Goal: Book appointment/travel/reservation

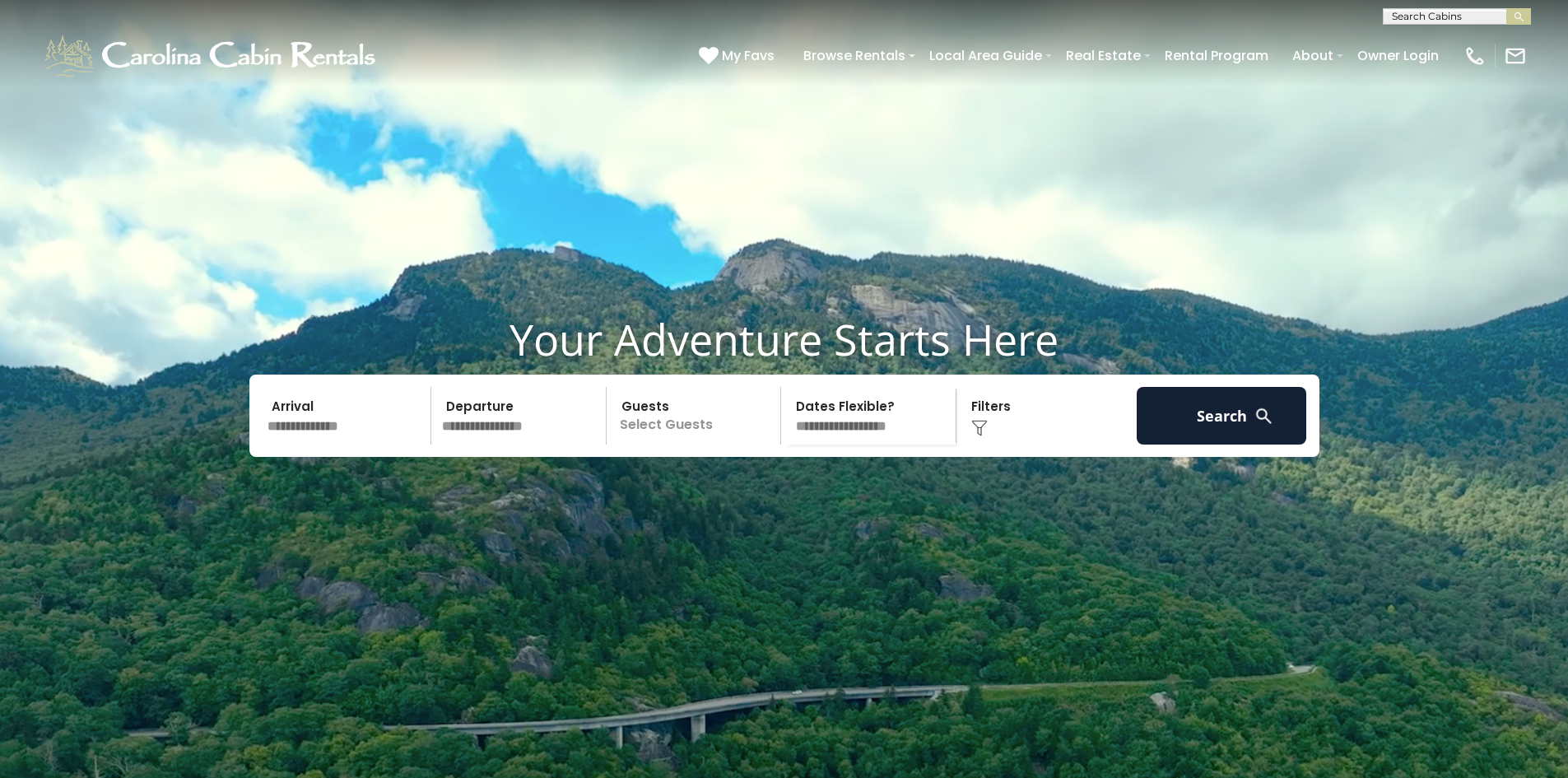
click at [326, 445] on input "text" at bounding box center [347, 415] width 171 height 57
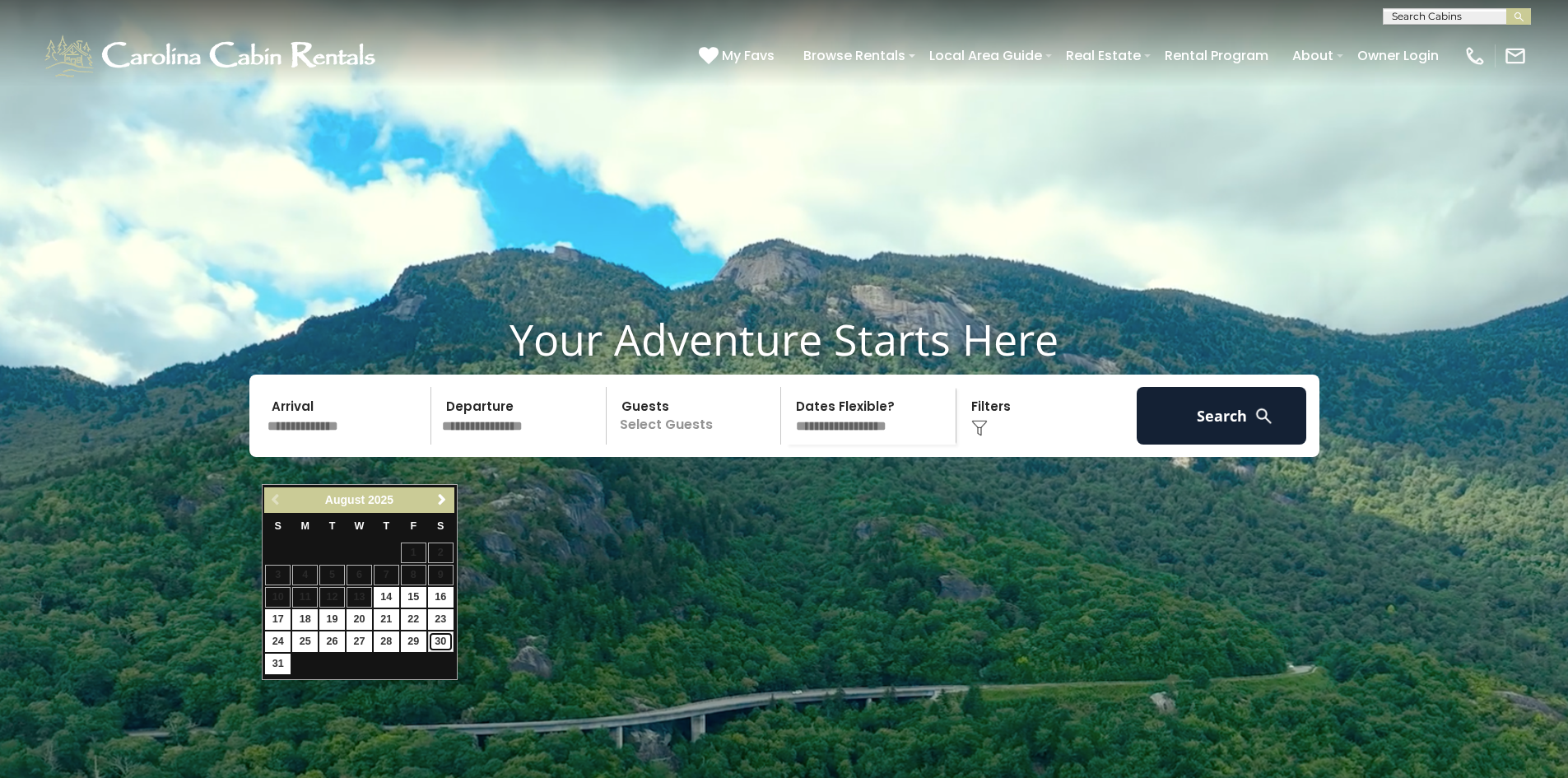
click at [441, 639] on link "30" at bounding box center [440, 641] width 25 height 21
type input "*******"
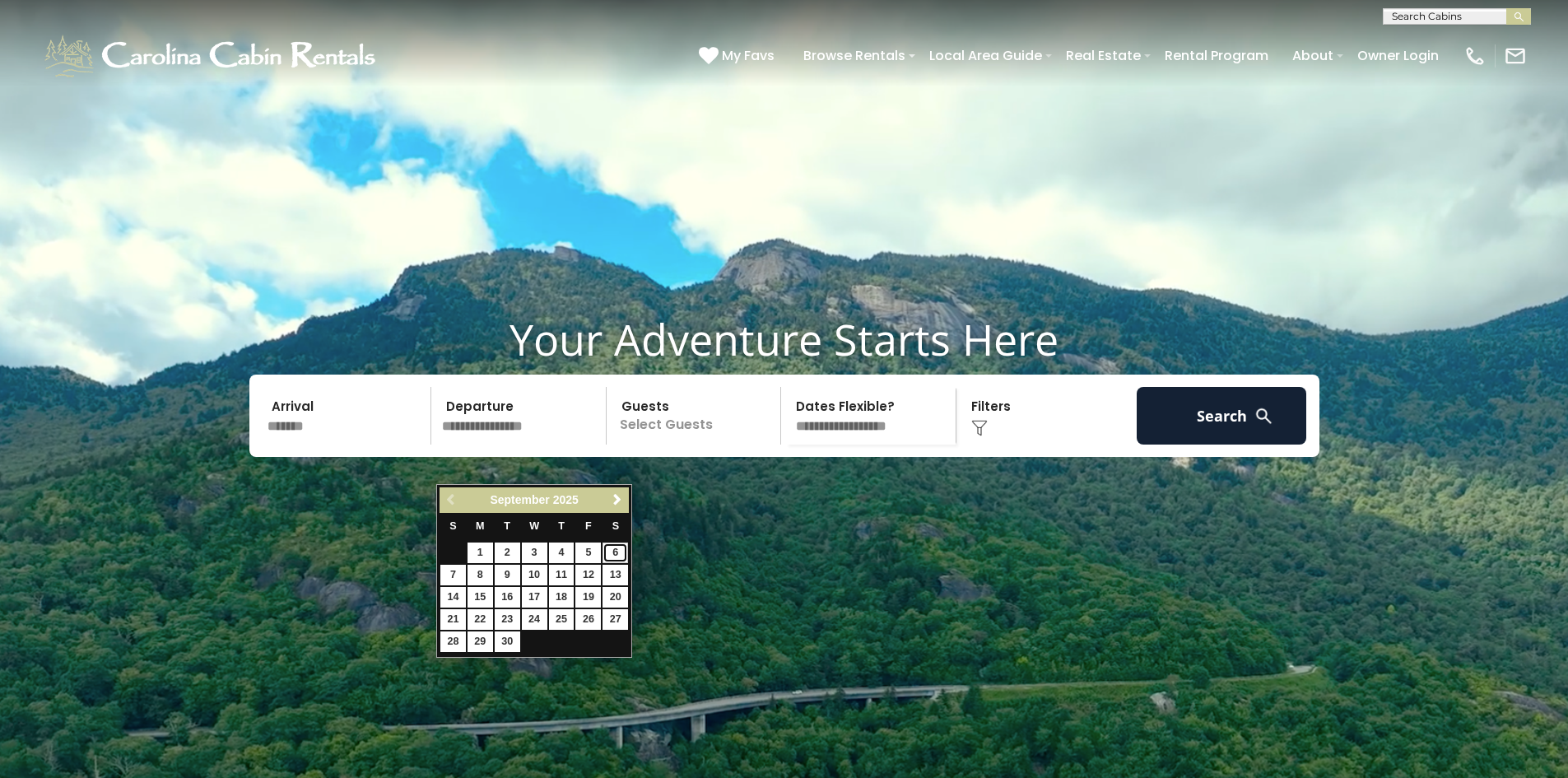
click at [615, 549] on link "6" at bounding box center [616, 552] width 25 height 21
type input "******"
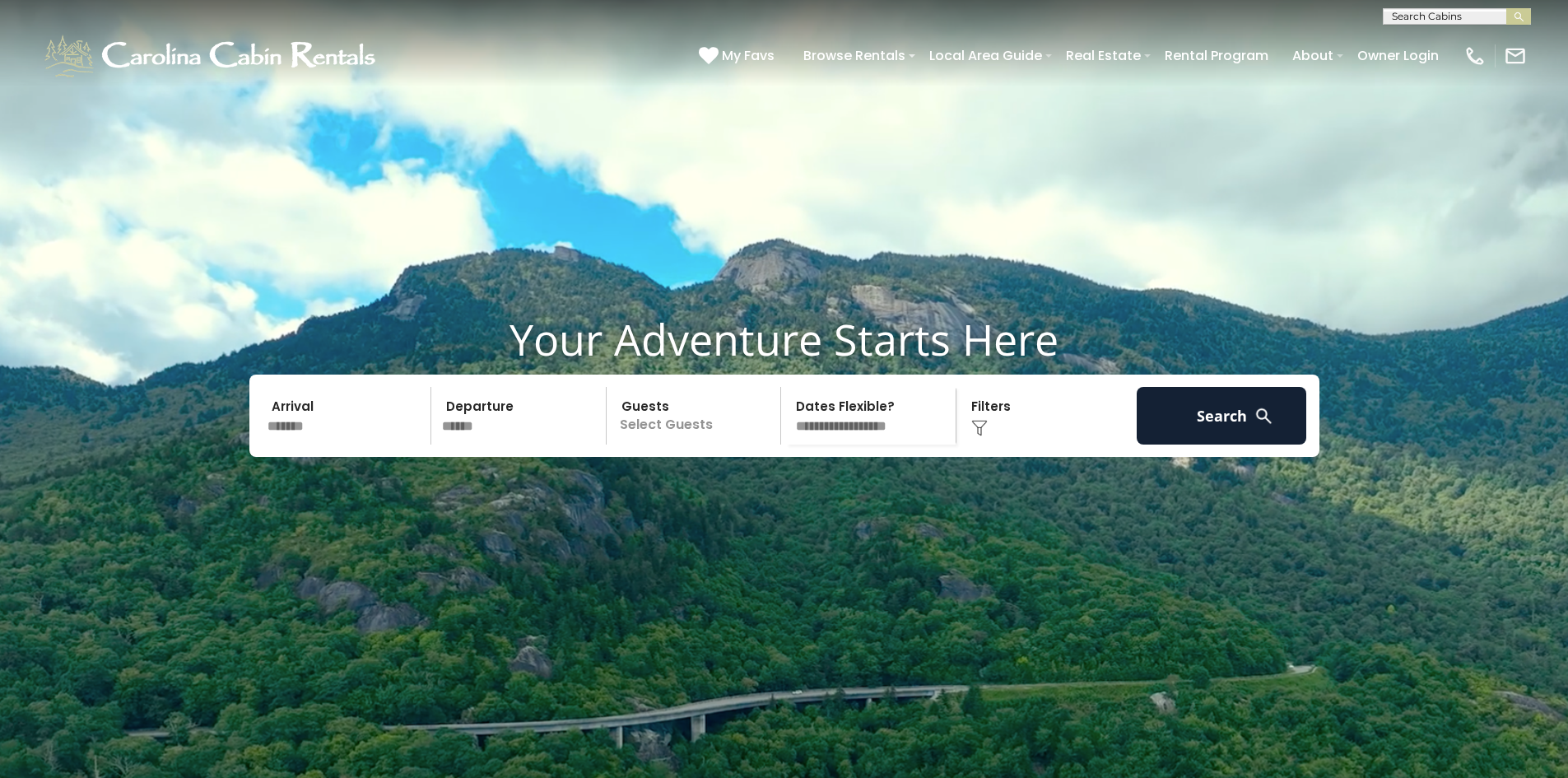
click at [673, 445] on p "Select Guests" at bounding box center [696, 415] width 170 height 57
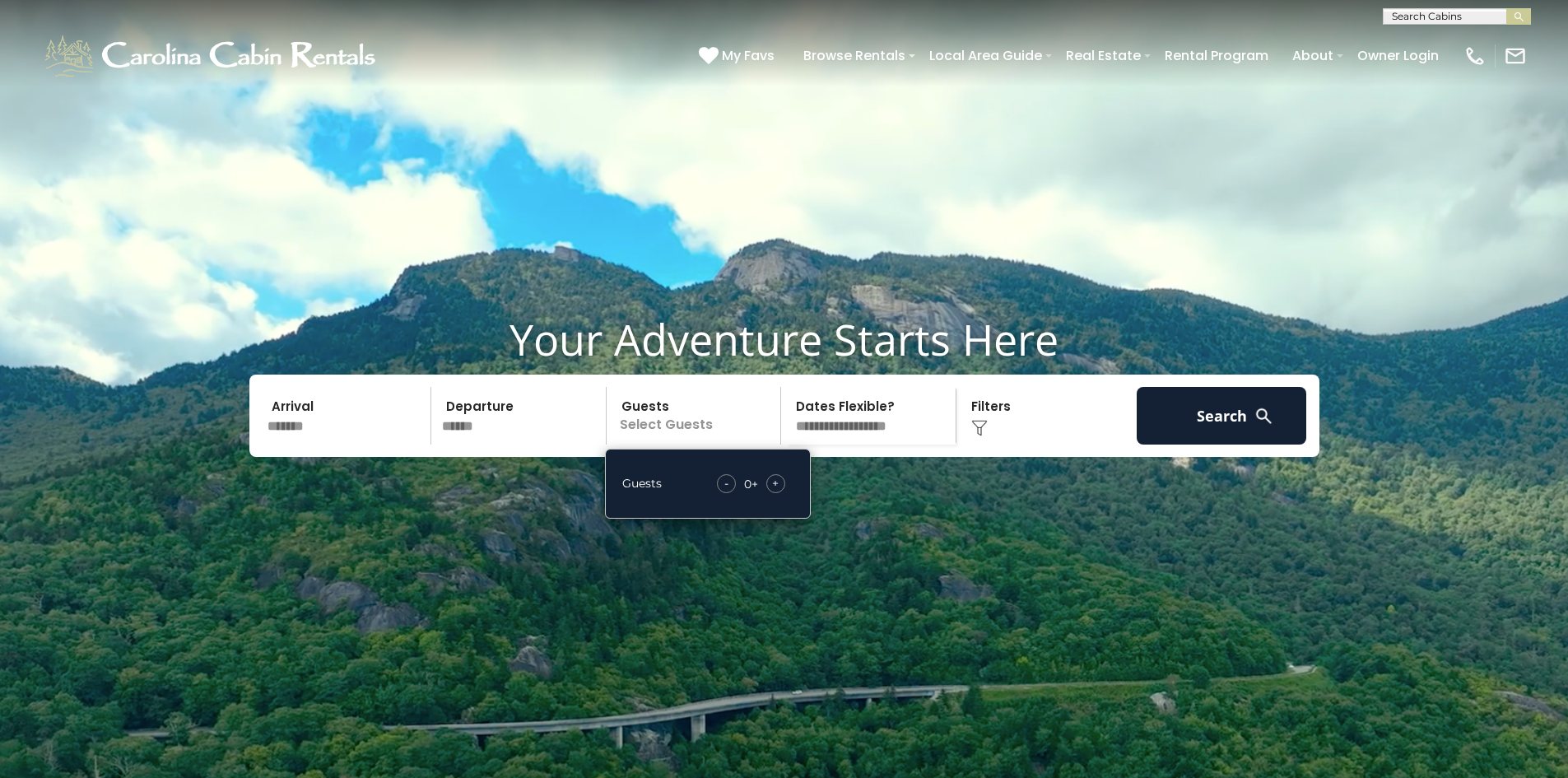
click at [779, 491] on span "+" at bounding box center [774, 483] width 6 height 16
click at [833, 445] on select "**********" at bounding box center [871, 415] width 170 height 57
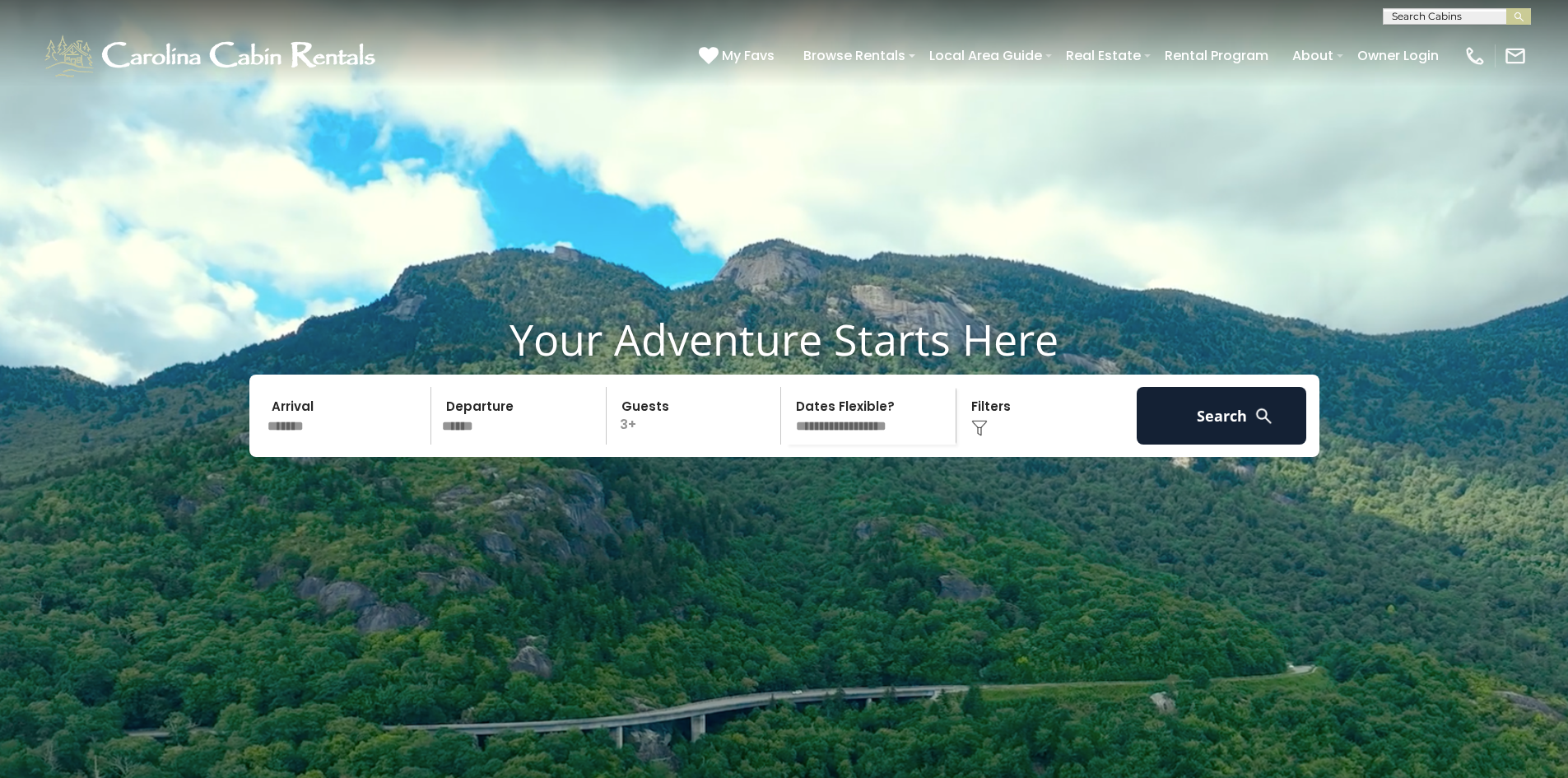
select select "*"
click at [786, 427] on select "**********" at bounding box center [871, 415] width 170 height 57
click at [985, 445] on div "Click to Choose" at bounding box center [1047, 415] width 171 height 57
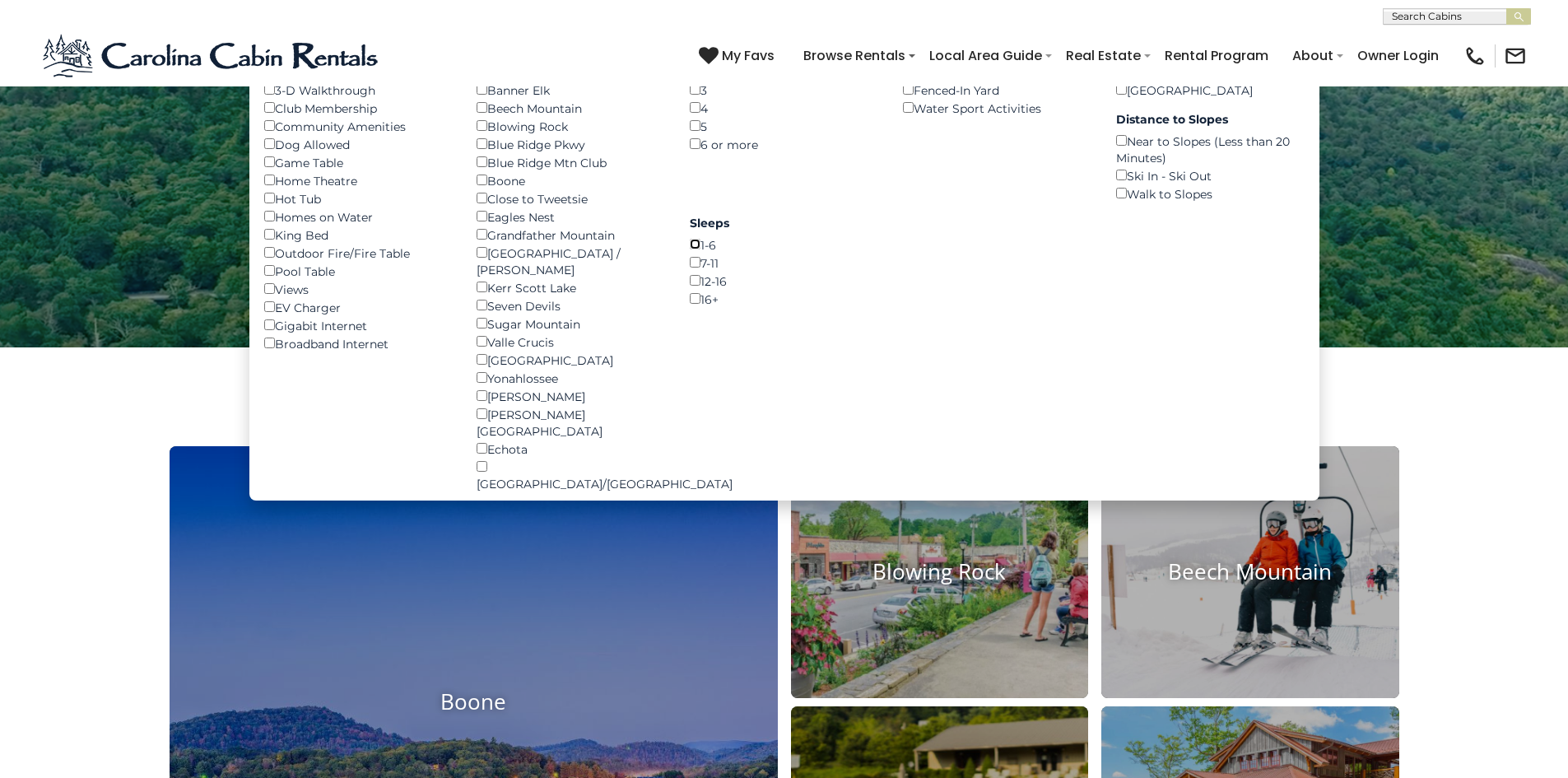
scroll to position [494, 0]
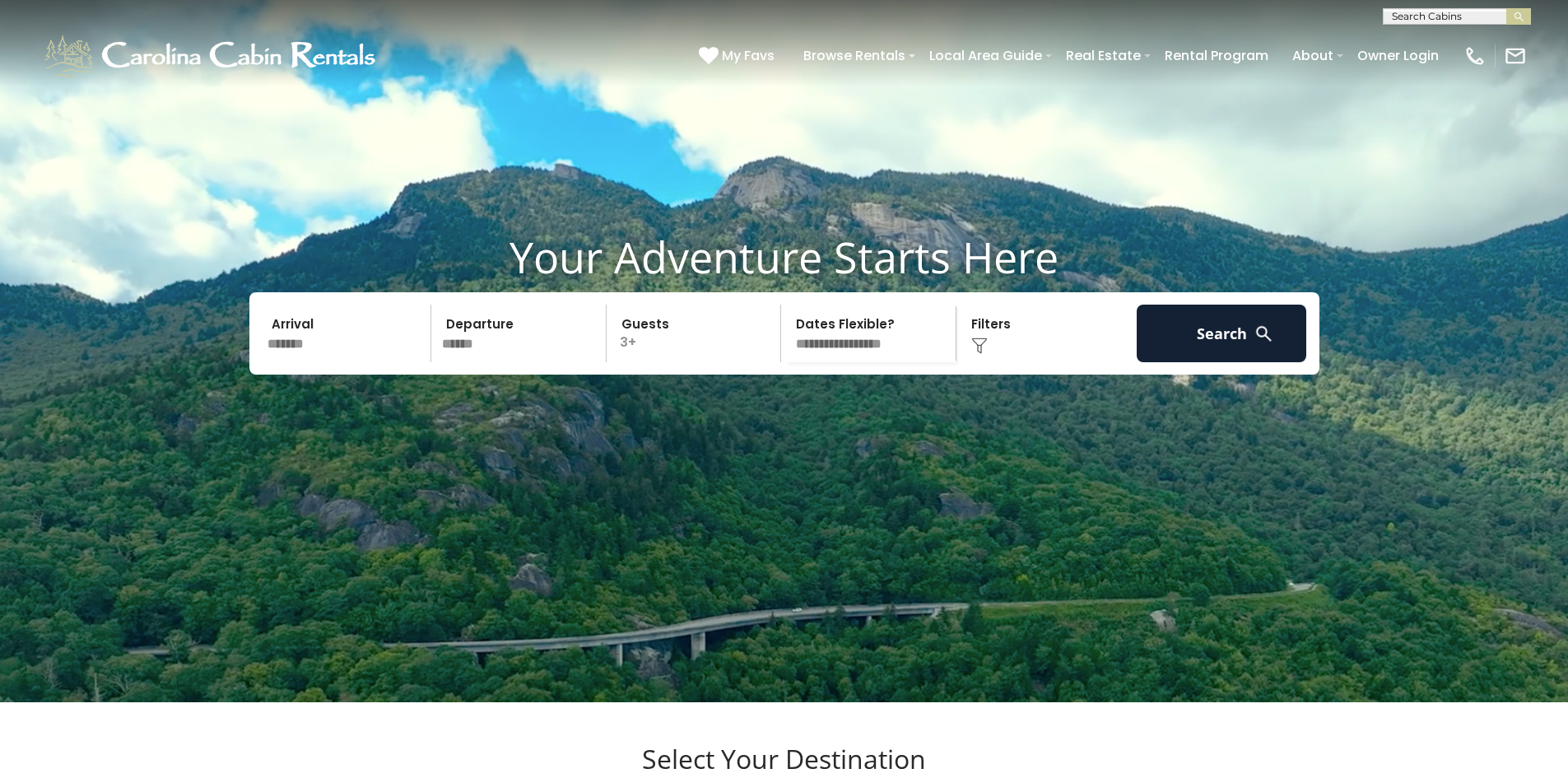
scroll to position [0, 0]
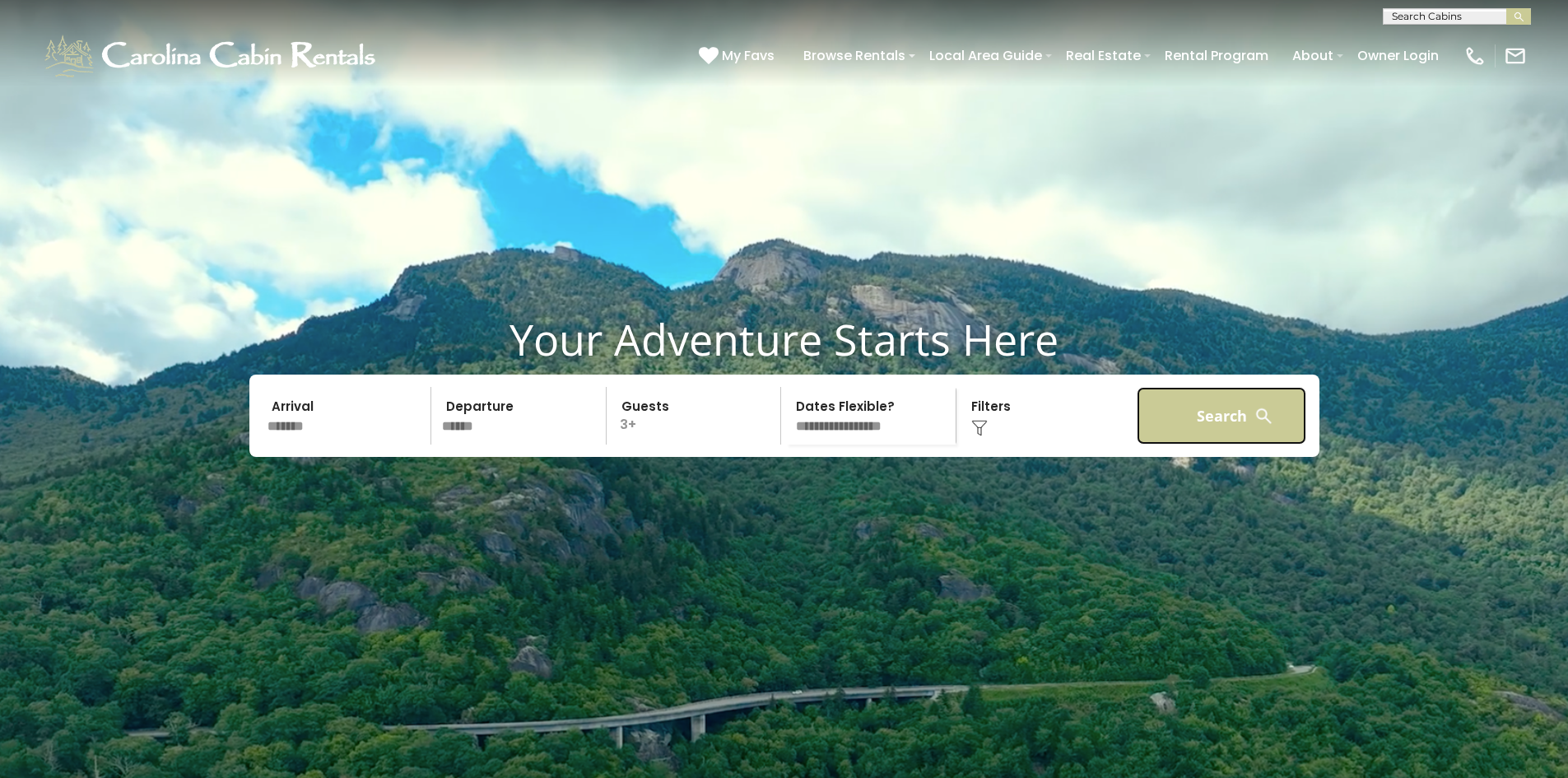
click at [1243, 445] on button "Search" at bounding box center [1222, 415] width 171 height 57
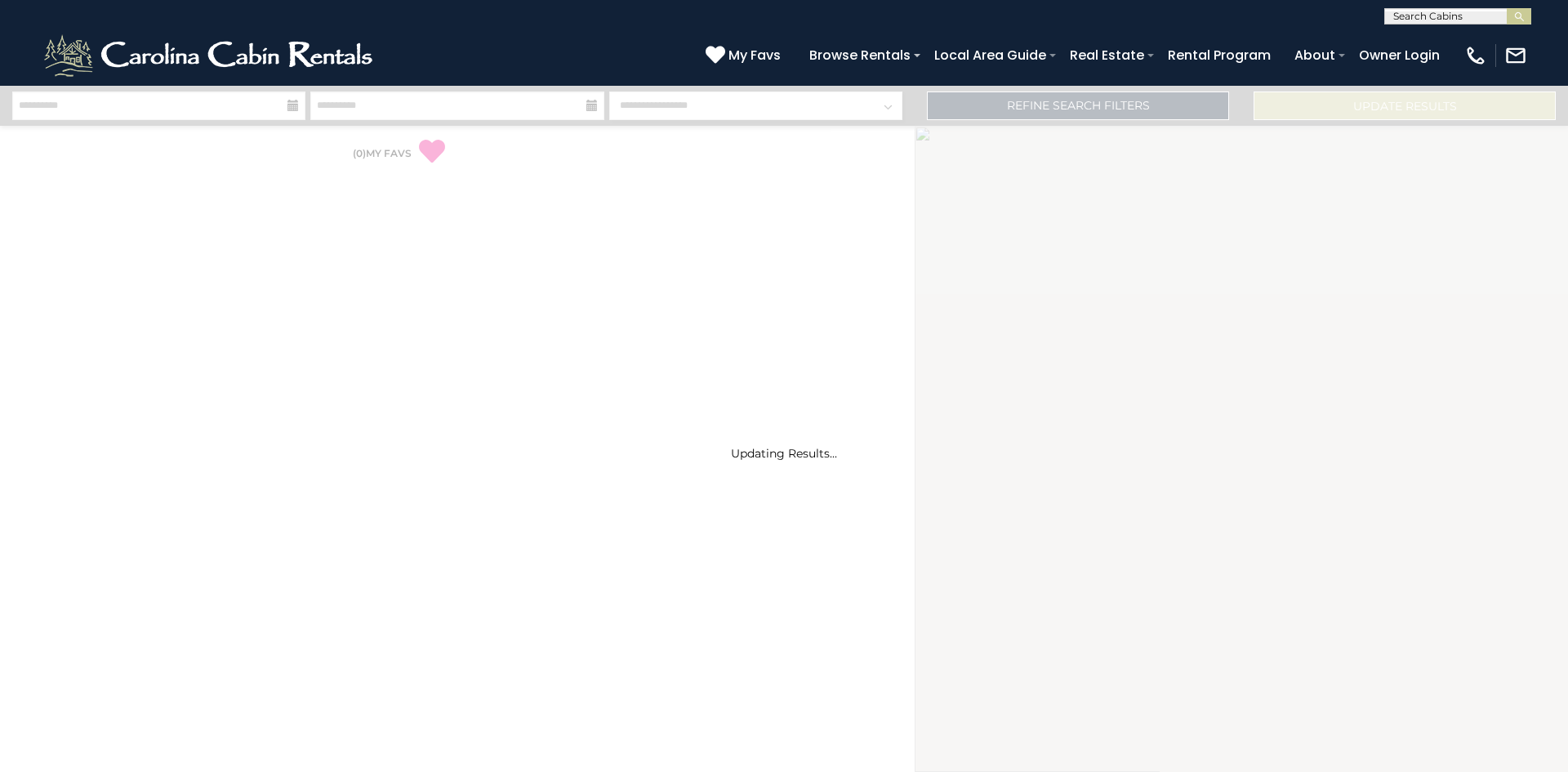
select select "*"
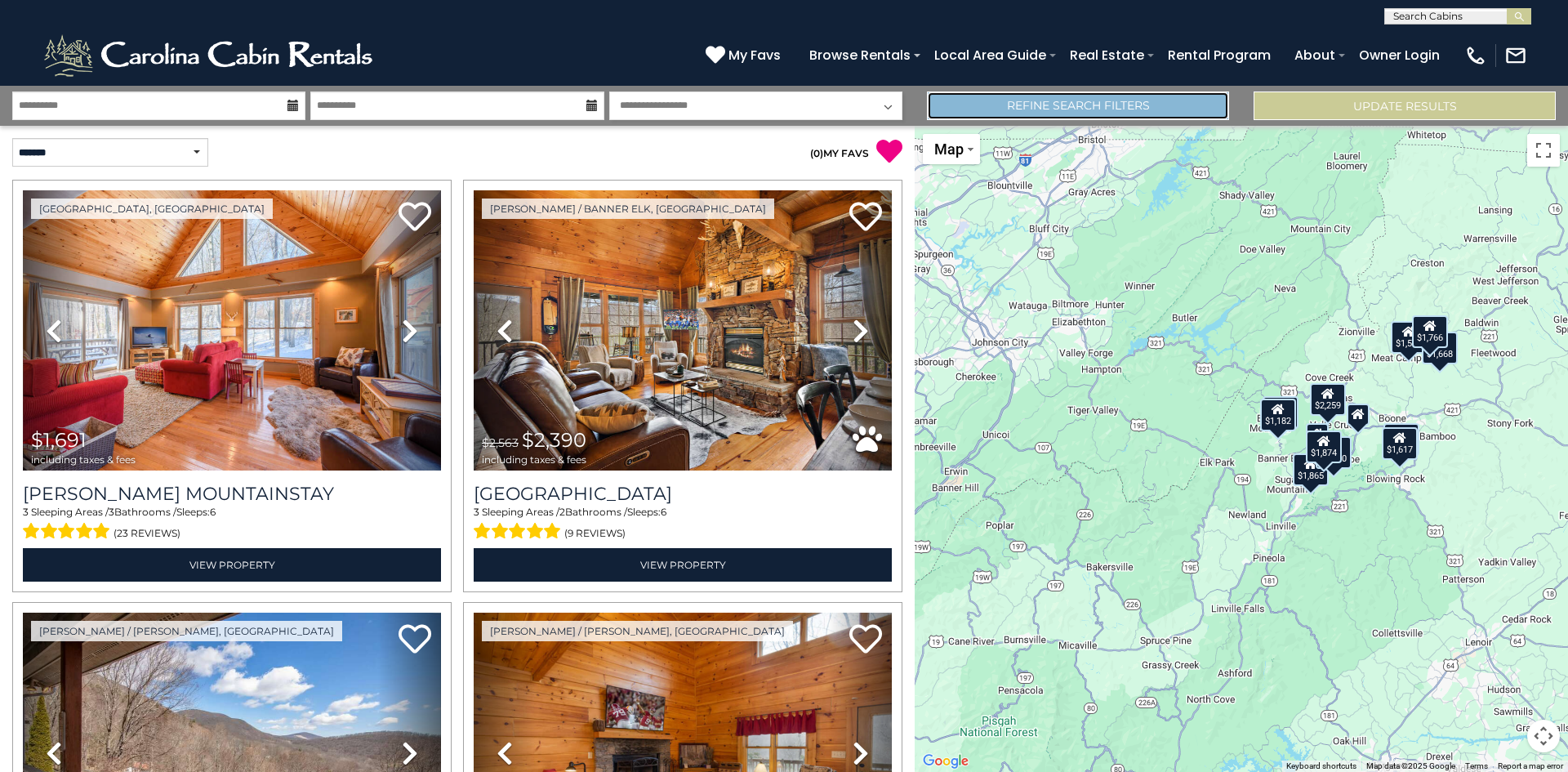
click at [1096, 111] on link "Refine Search Filters" at bounding box center [1077, 106] width 302 height 29
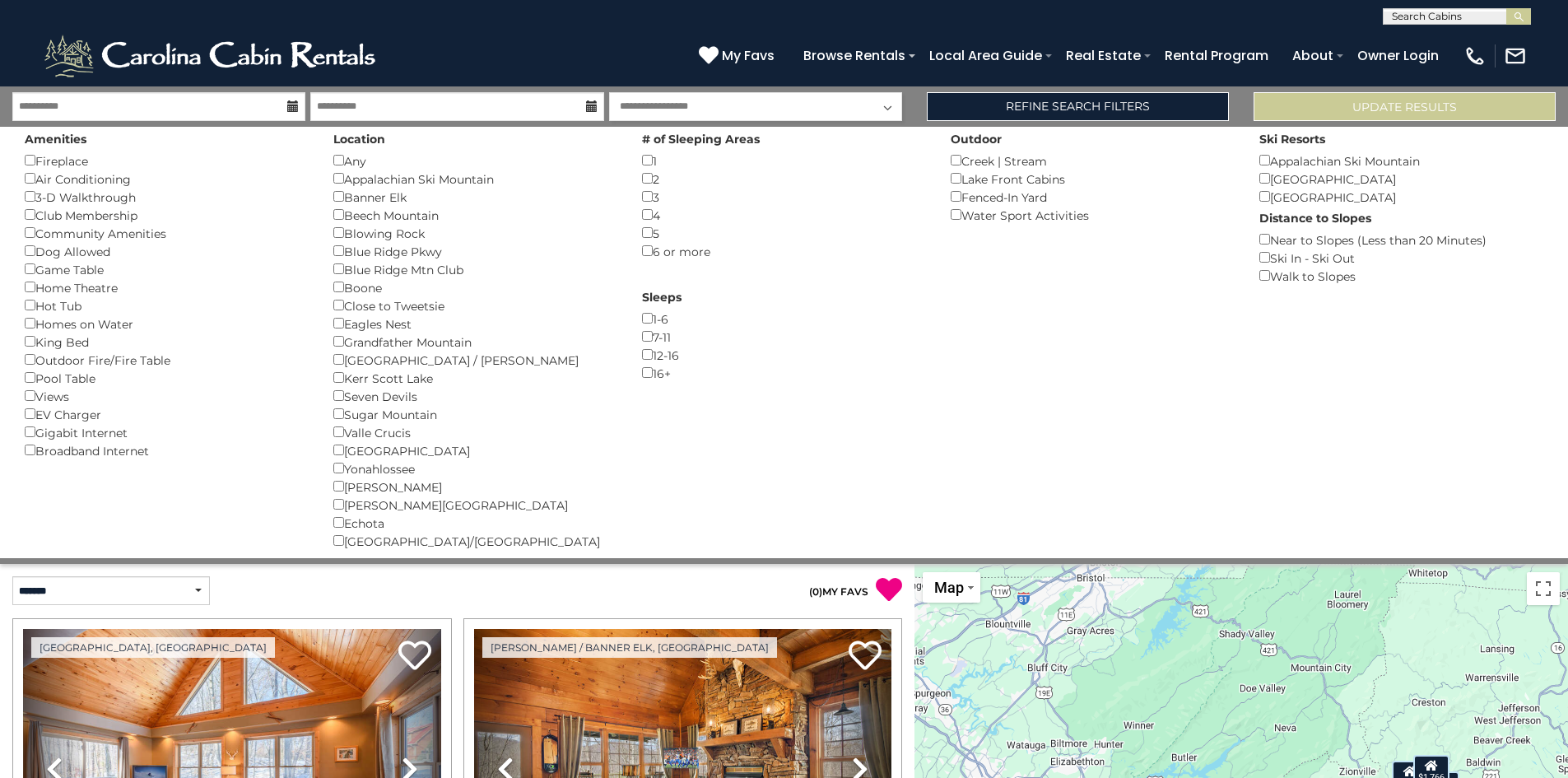
click at [64, 251] on div "Dog Allowed ()" at bounding box center [166, 251] width 284 height 18
click at [1392, 104] on button "Please Update Results" at bounding box center [1405, 107] width 302 height 29
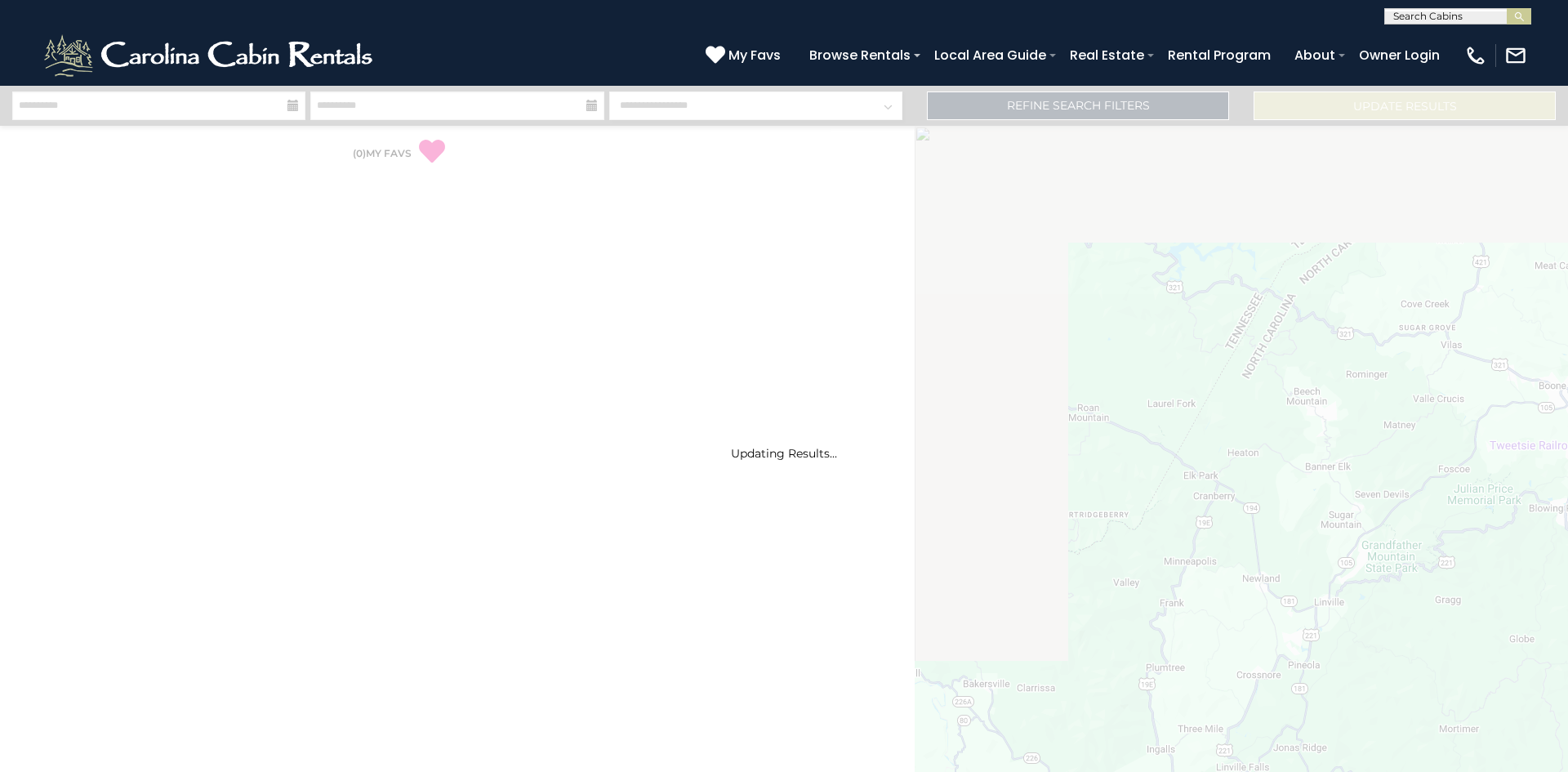
select select "*"
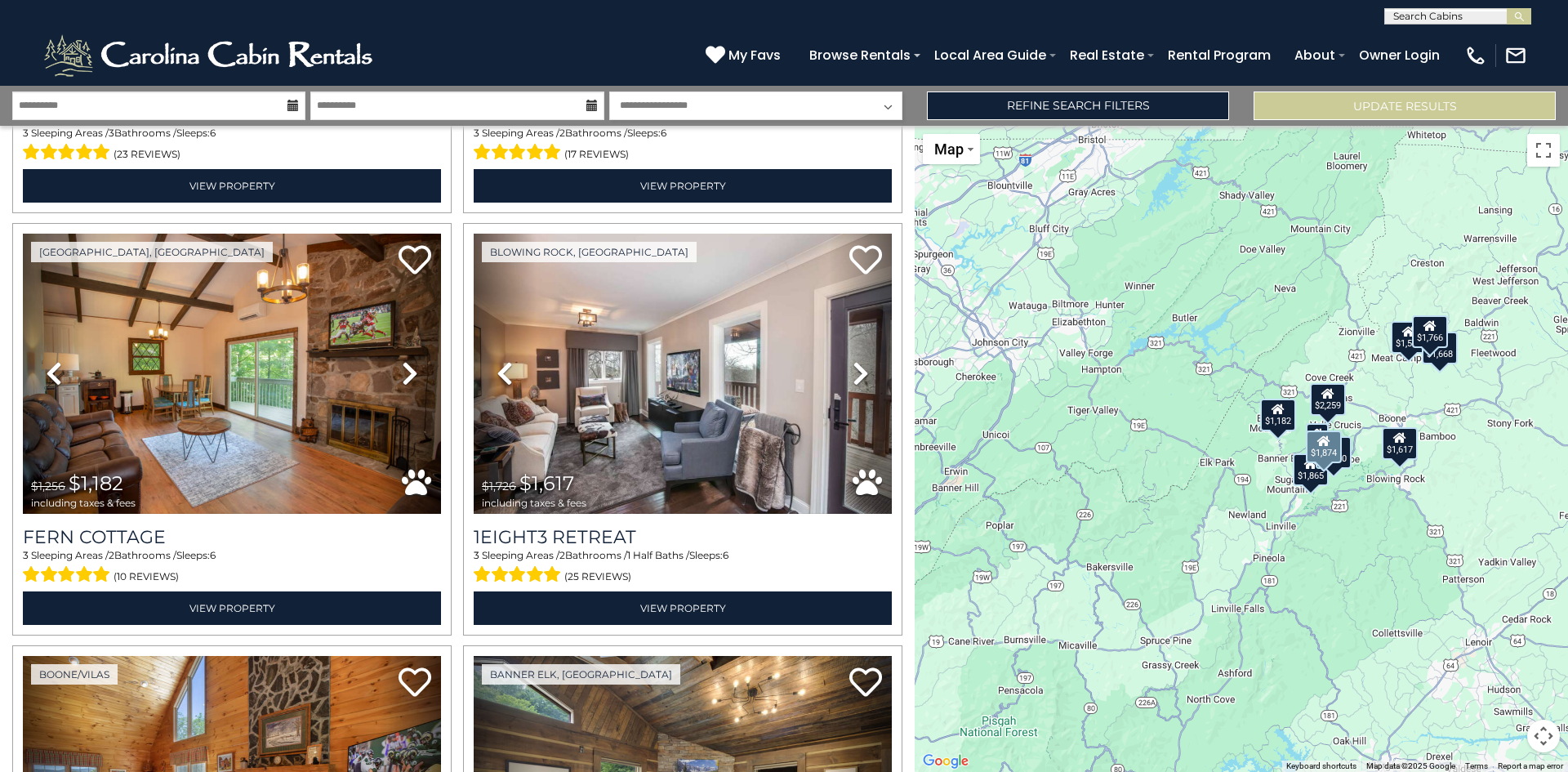
scroll to position [1225, 0]
click at [1067, 574] on div "$2,390 $1,509 $1,766 $1,865 $1,874 $1,668 $1,182 $1,617 $2,259" at bounding box center [1240, 449] width 653 height 646
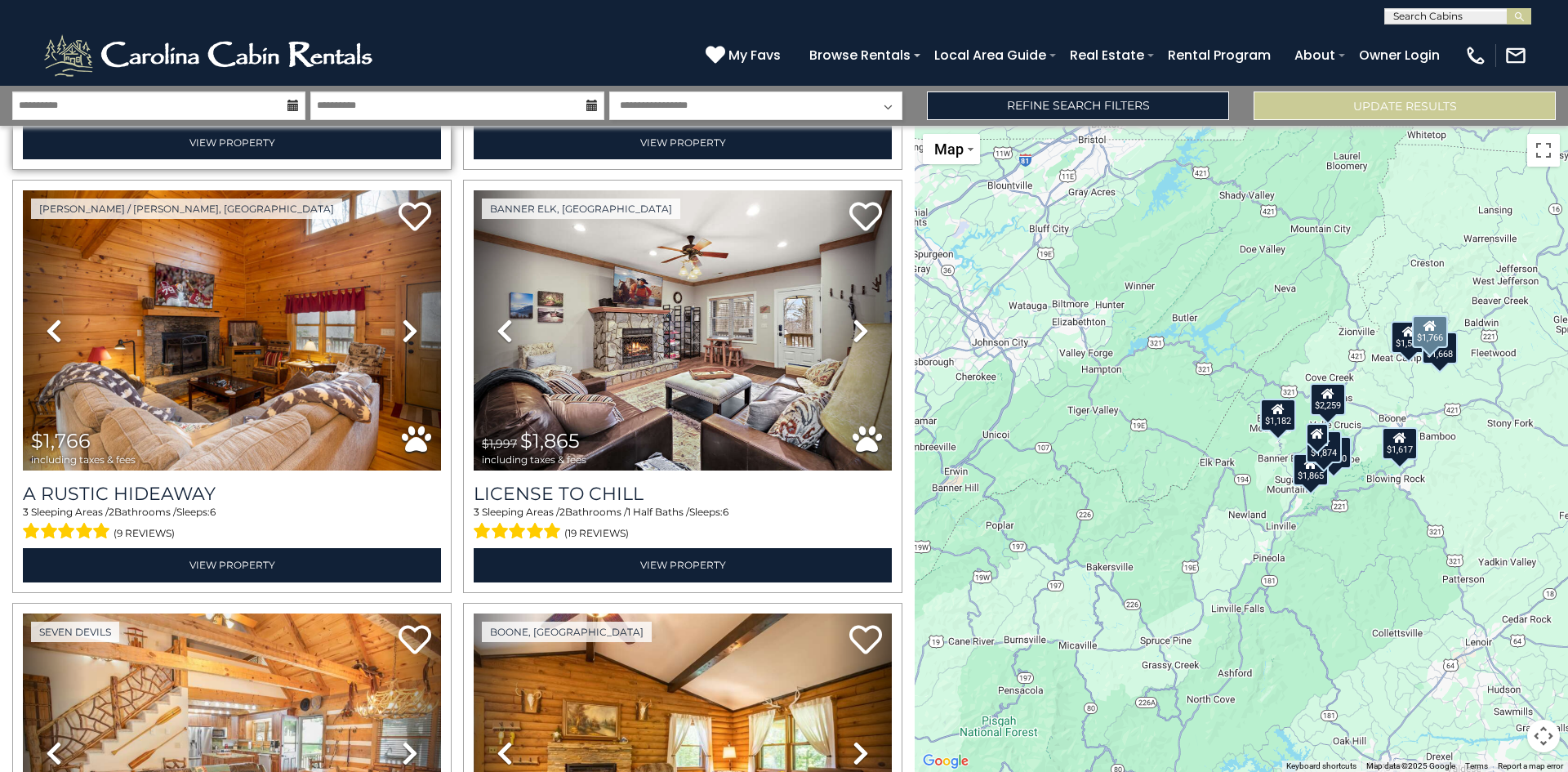
scroll to position [408, 0]
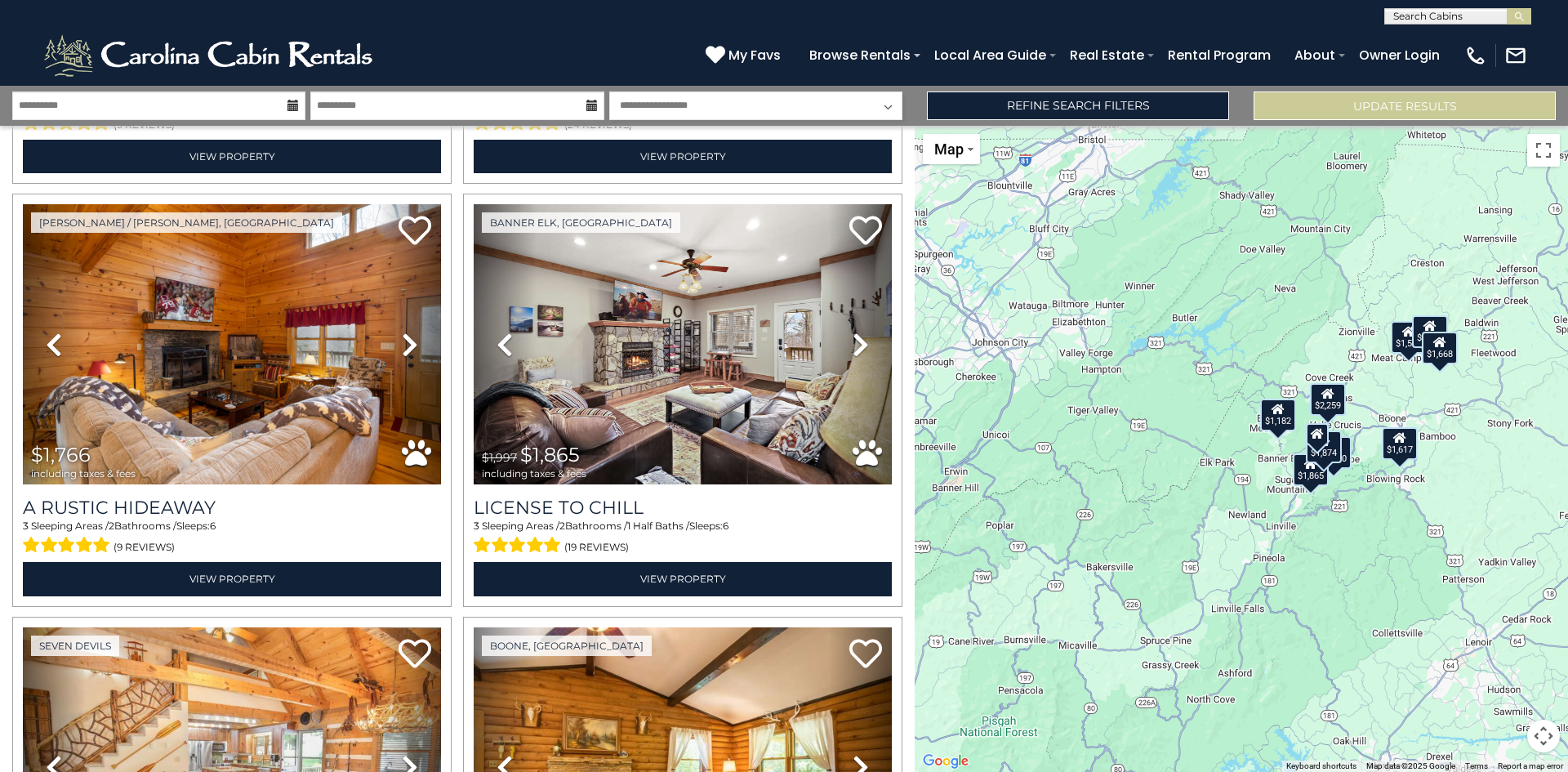
click at [1105, 255] on div "$2,390 $1,509 $1,766 $1,865 $1,874 $1,668 $1,182 $1,617 $2,259" at bounding box center [1240, 449] width 653 height 646
click at [1280, 507] on div "$2,390 $1,509 $1,766 $1,865 $1,874 $1,668 $1,182 $1,617 $2,259" at bounding box center [1240, 449] width 653 height 646
click at [1338, 406] on div "$2,259" at bounding box center [1328, 399] width 36 height 32
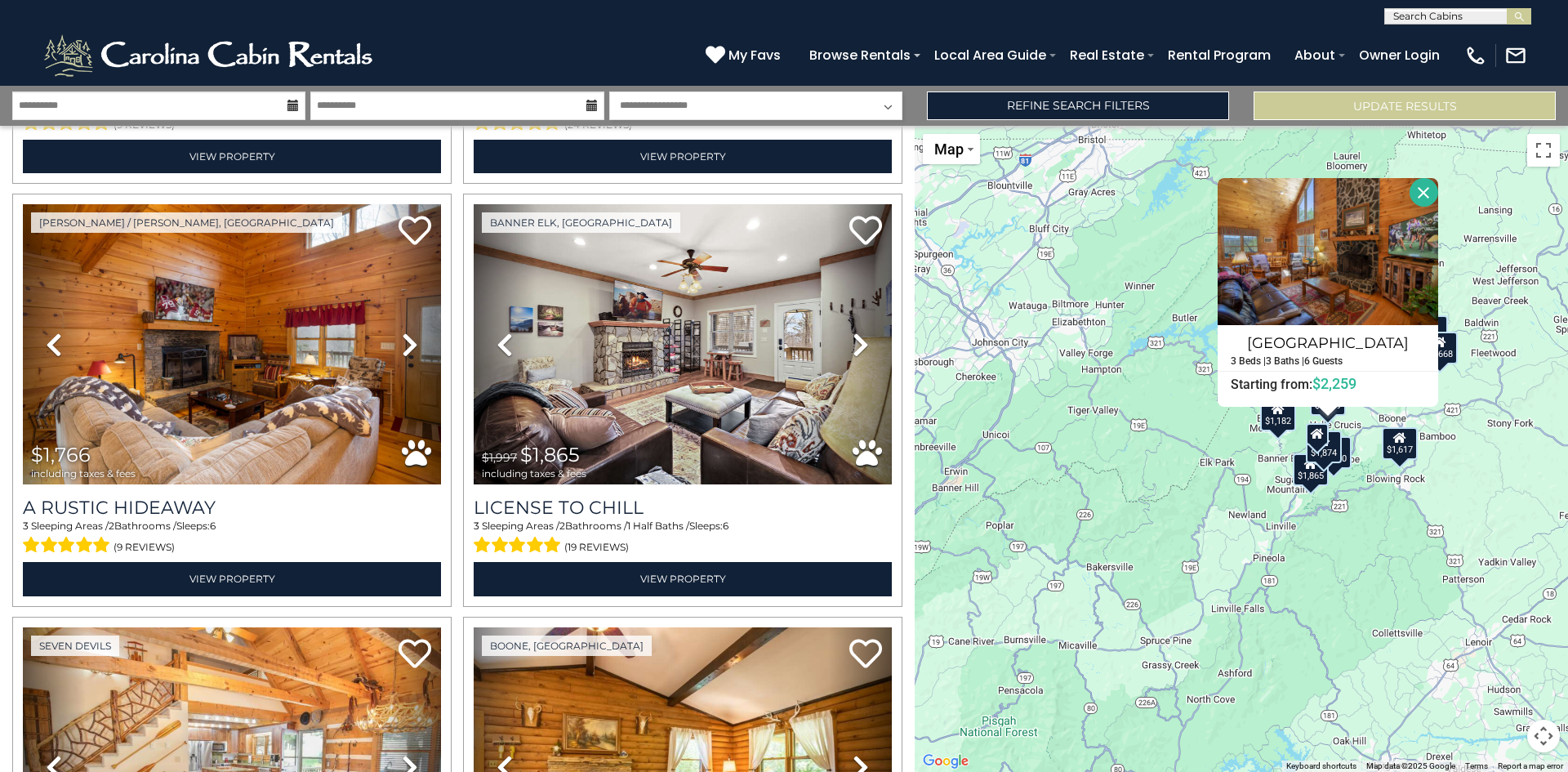
click at [1455, 452] on div "$2,390 $1,509 $1,766 $1,865 $1,874 $1,668 $1,182 $1,617 $2,259 River Valley Vie…" at bounding box center [1240, 449] width 653 height 646
click at [1453, 348] on div "$1,668" at bounding box center [1439, 347] width 36 height 32
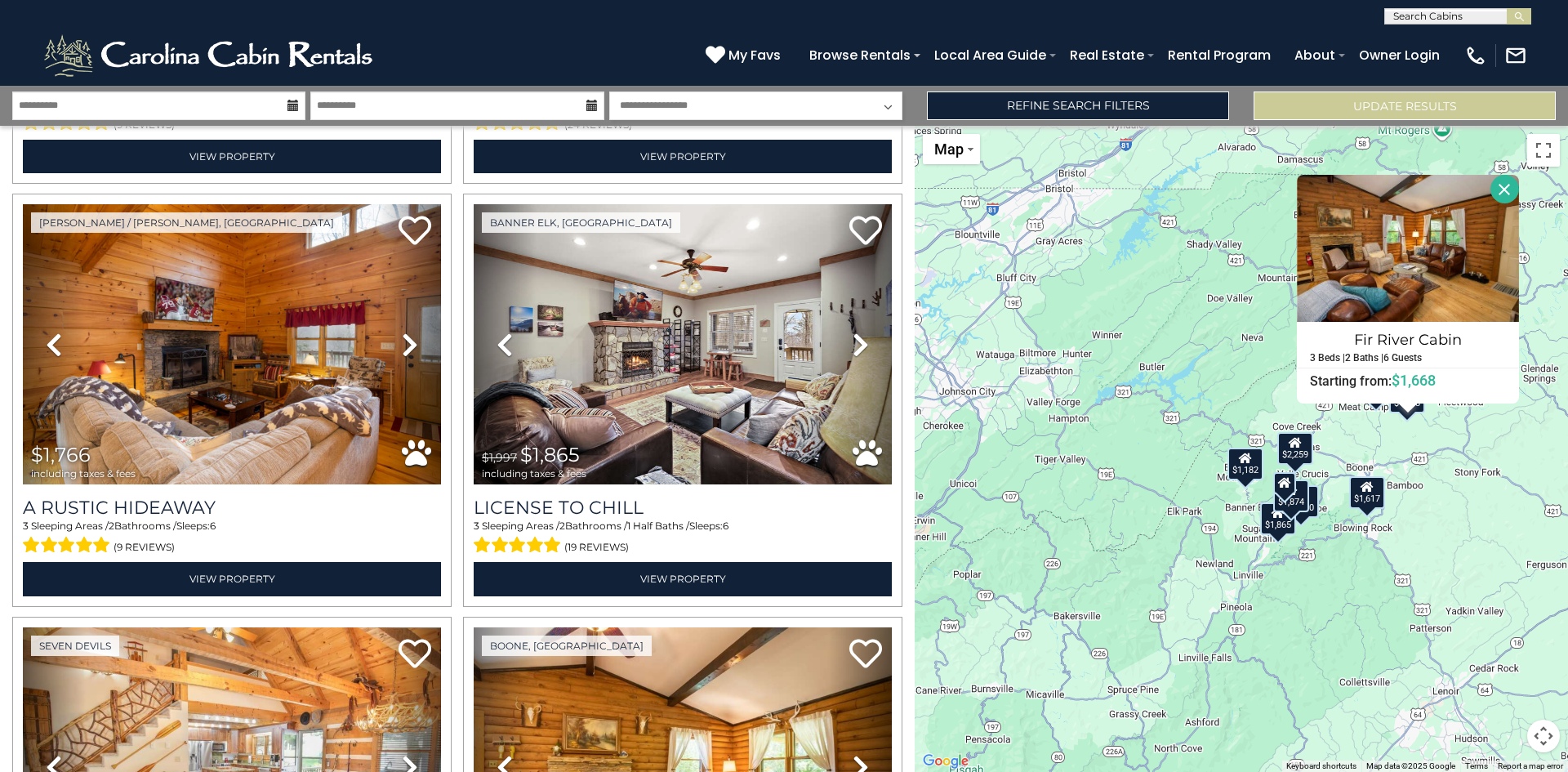
click at [1478, 513] on div "$2,390 $1,509 $1,766 $1,865 $1,874 $1,668 $1,182 $1,617 $2,259 Fir River Cabin …" at bounding box center [1240, 449] width 653 height 646
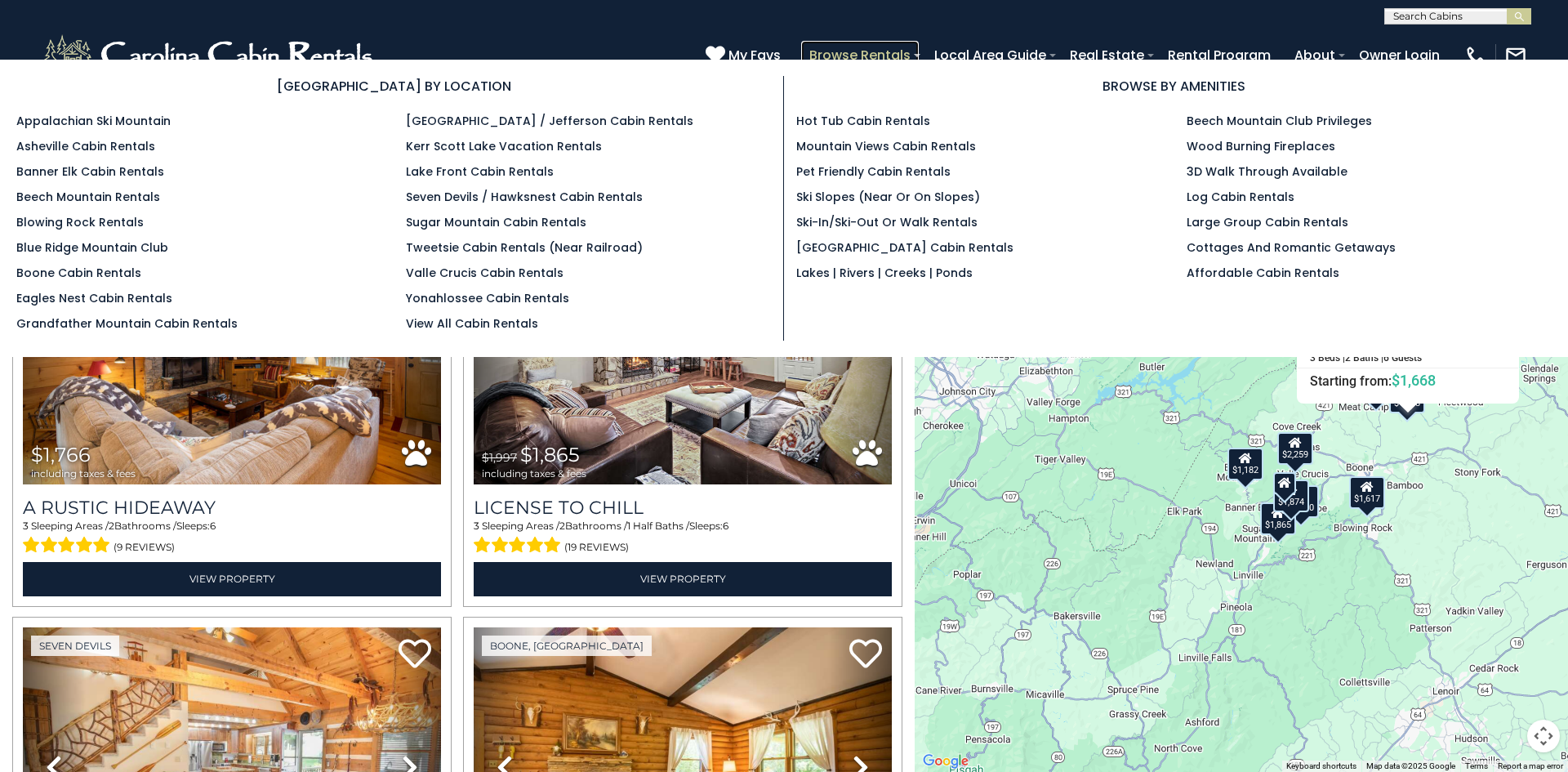
click at [858, 50] on link "Browse Rentals" at bounding box center [859, 55] width 118 height 29
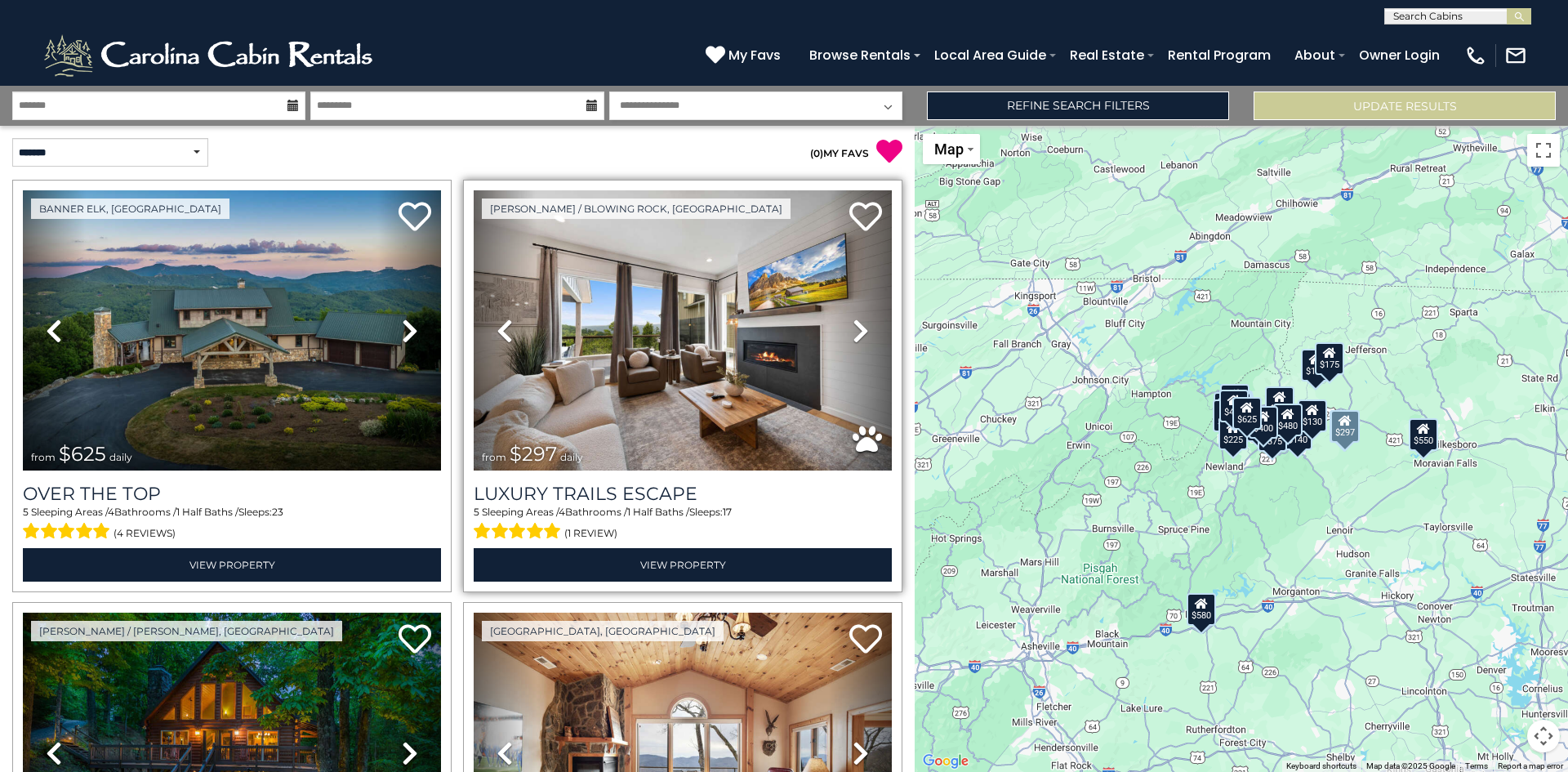
scroll to position [327, 0]
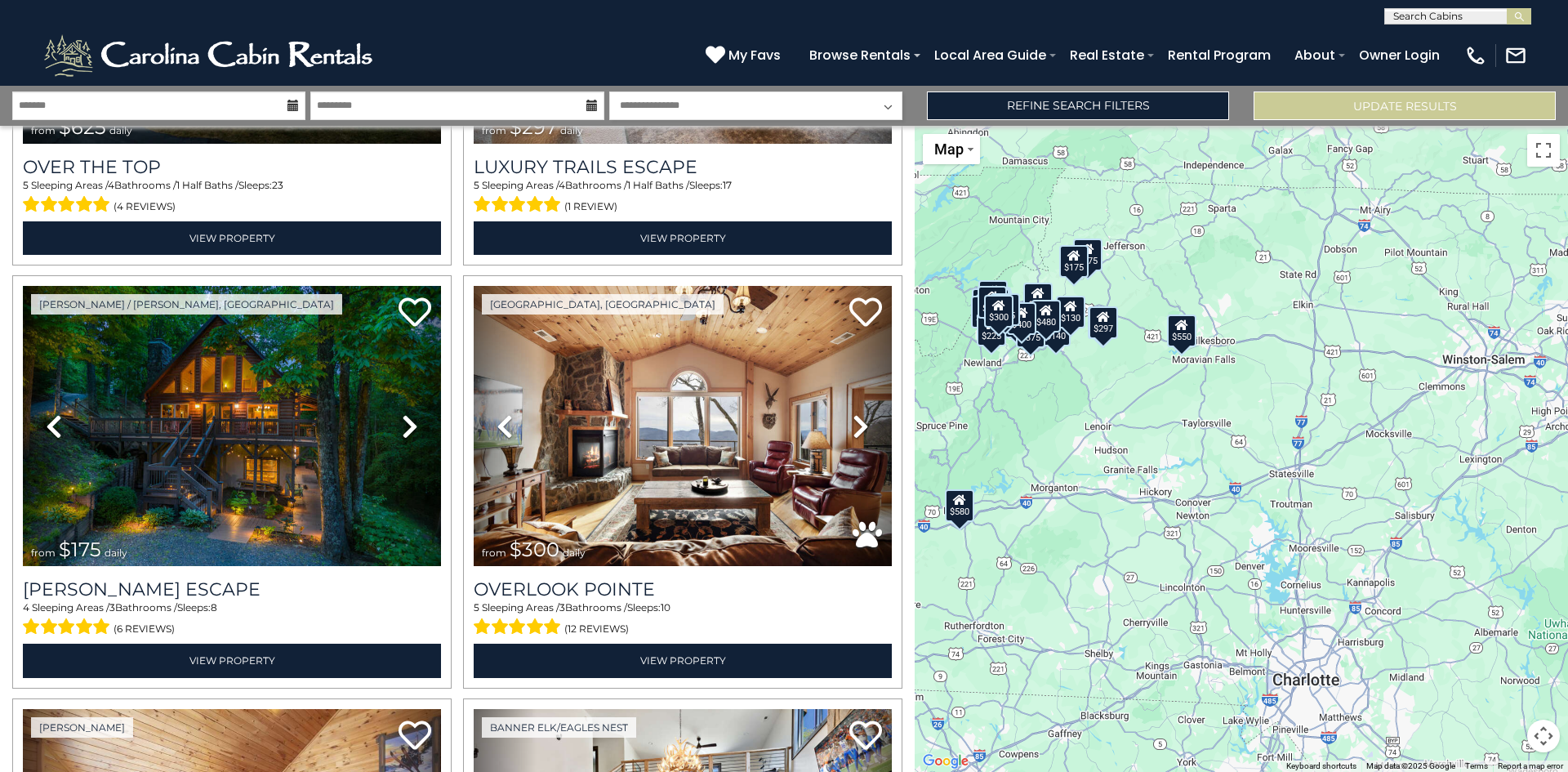
drag, startPoint x: 1315, startPoint y: 628, endPoint x: 1069, endPoint y: 522, distance: 267.9
click at [1069, 522] on div "$625 $297 $175 $300 $580 $290 $424 $395 $270 $185 $230 $550 $349 $230 $160 $325…" at bounding box center [1240, 449] width 653 height 646
click at [1184, 332] on div "$550" at bounding box center [1181, 330] width 30 height 32
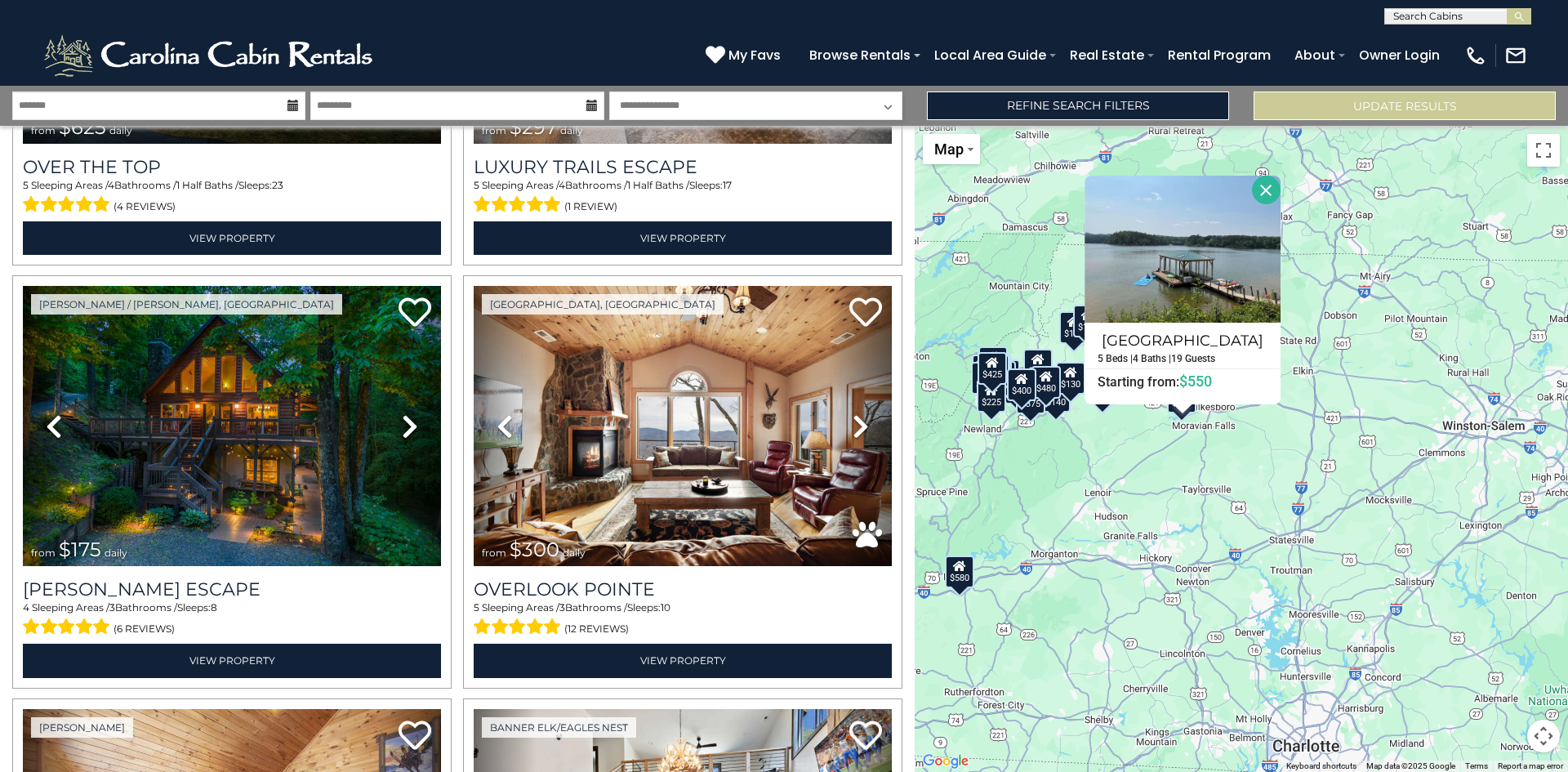
click at [1070, 384] on div "$130" at bounding box center [1070, 378] width 30 height 32
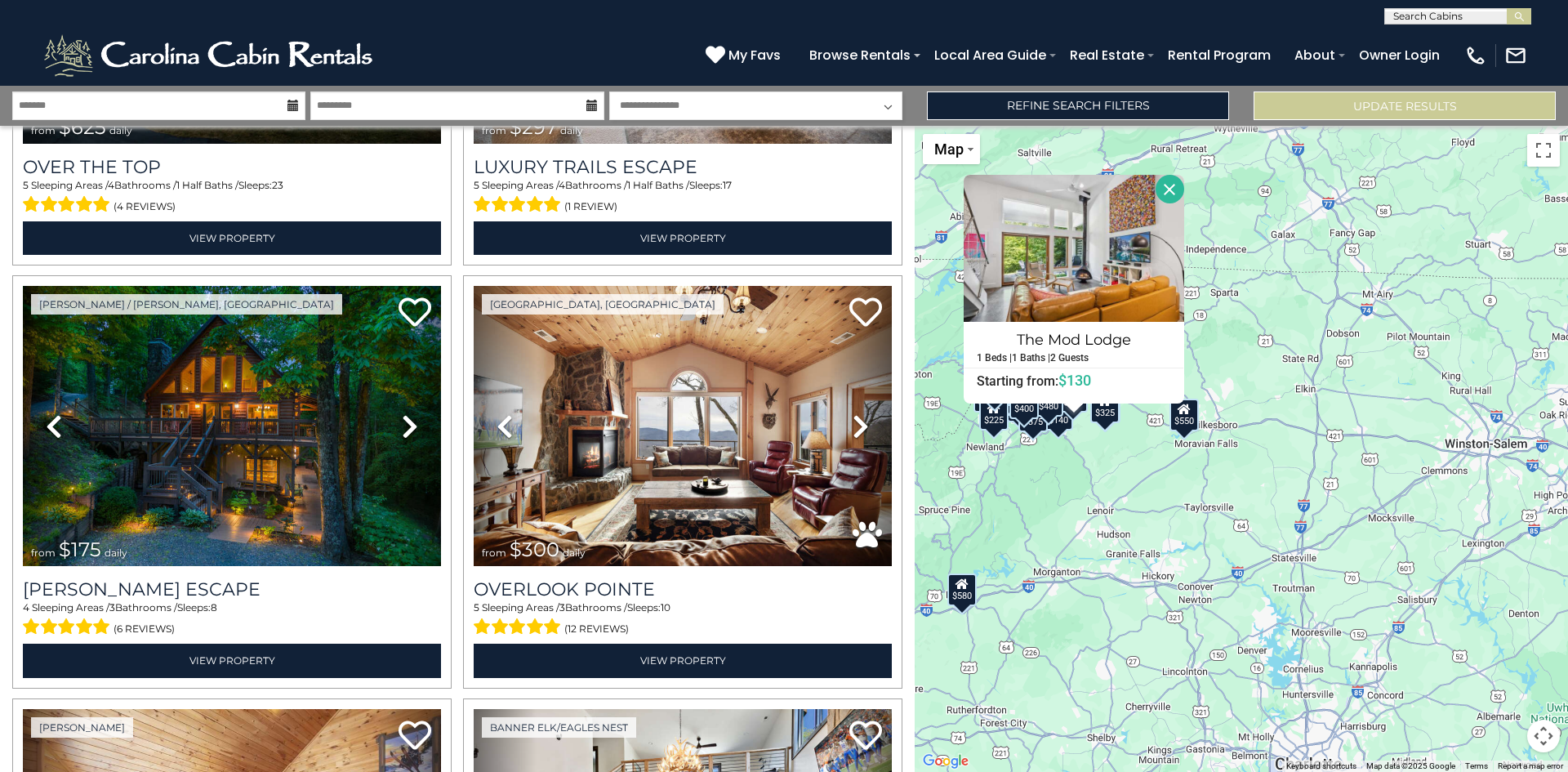
click at [1117, 465] on div "$625 $297 $175 $300 $580 $290 $424 $395 $270 $185 $230 $550 $349 $230 $160 $325…" at bounding box center [1240, 449] width 653 height 646
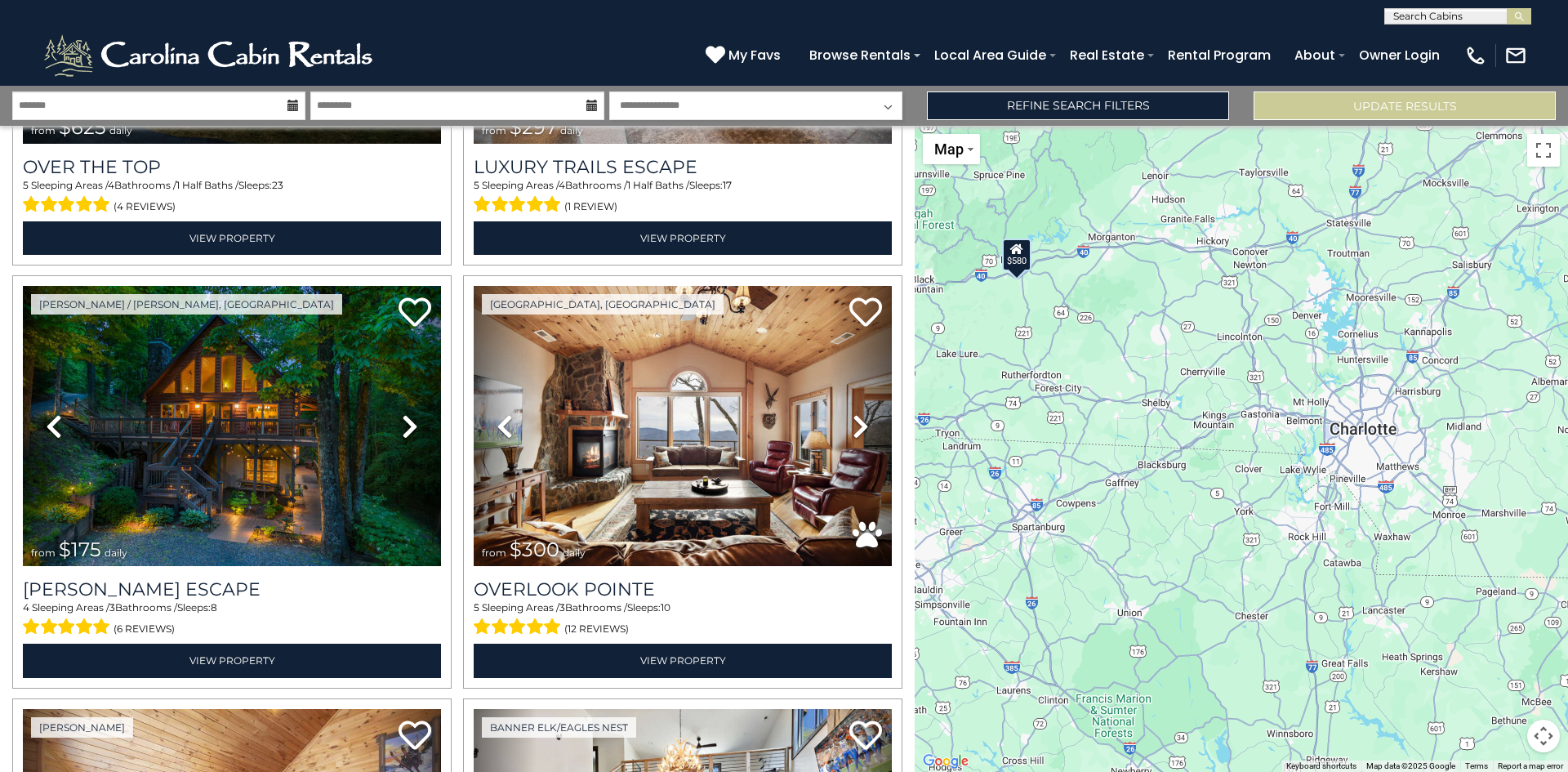
drag, startPoint x: 1203, startPoint y: 684, endPoint x: 1263, endPoint y: 332, distance: 357.1
click at [1263, 332] on div "$625 $297 $175 $300 $580 $290 $424 $395 $270 $185 $230 $550 $349 $230 $160 $325…" at bounding box center [1240, 449] width 653 height 646
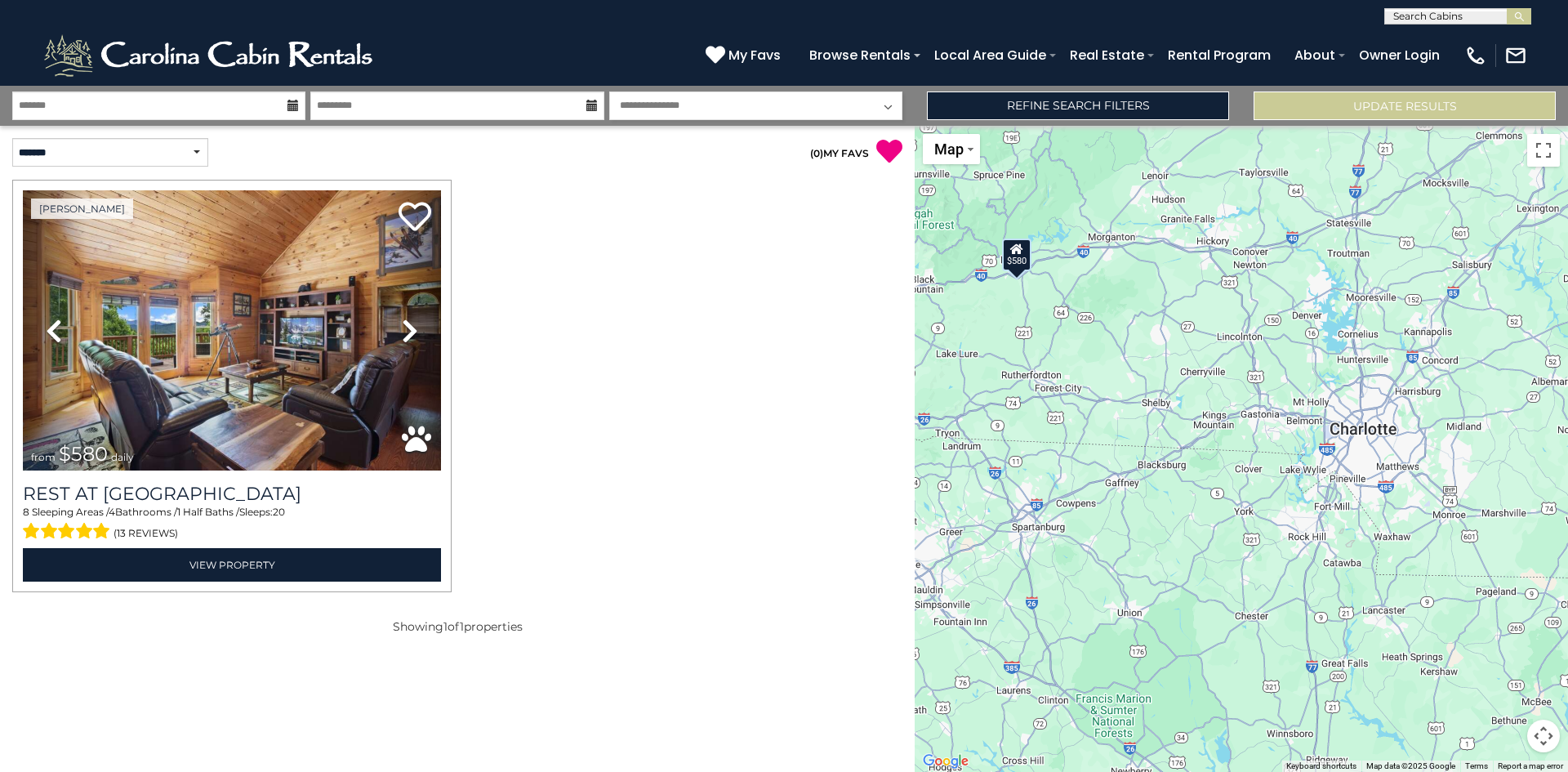
scroll to position [0, 0]
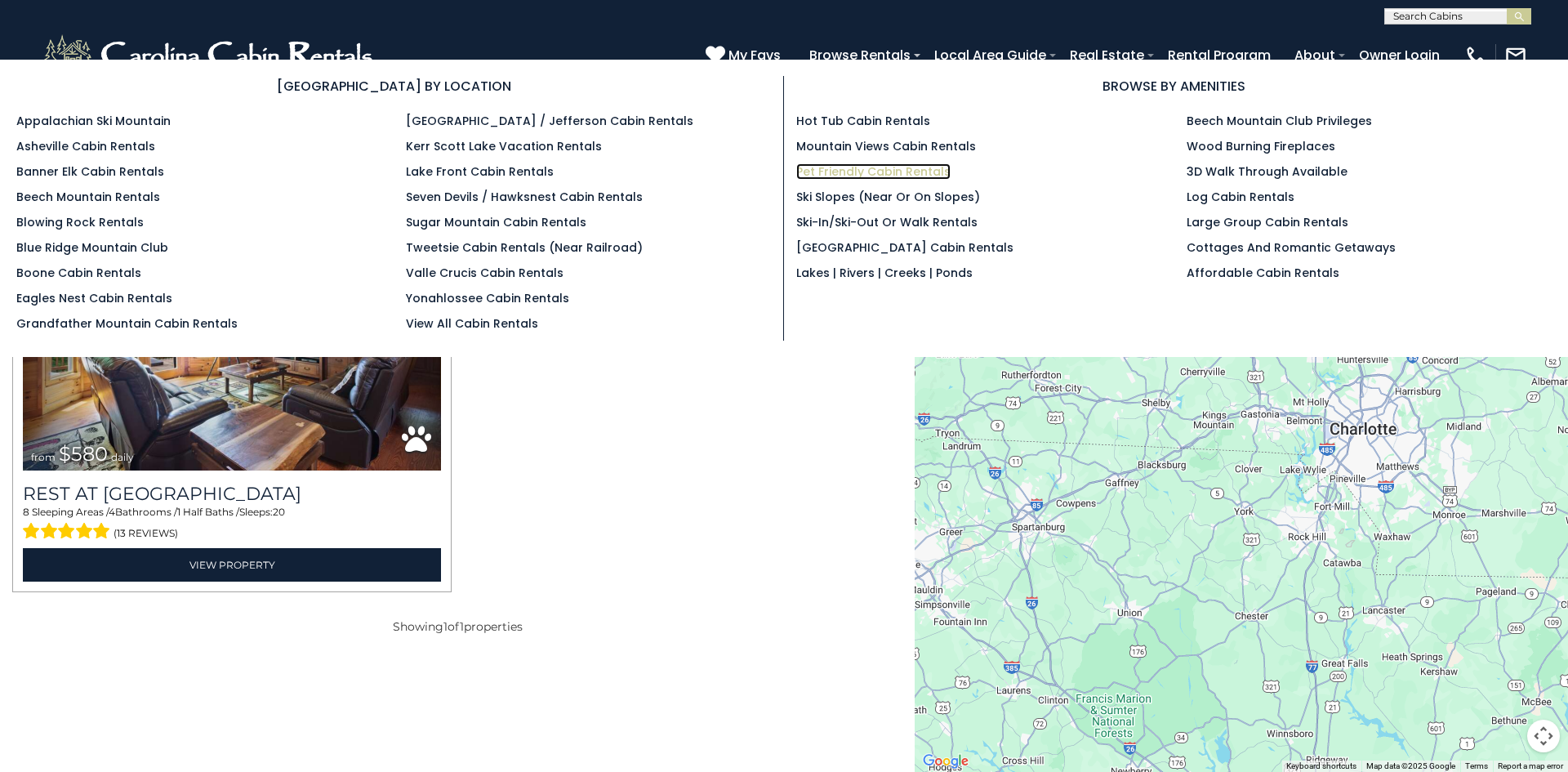
click at [836, 173] on link "Pet Friendly Cabin Rentals" at bounding box center [873, 171] width 154 height 16
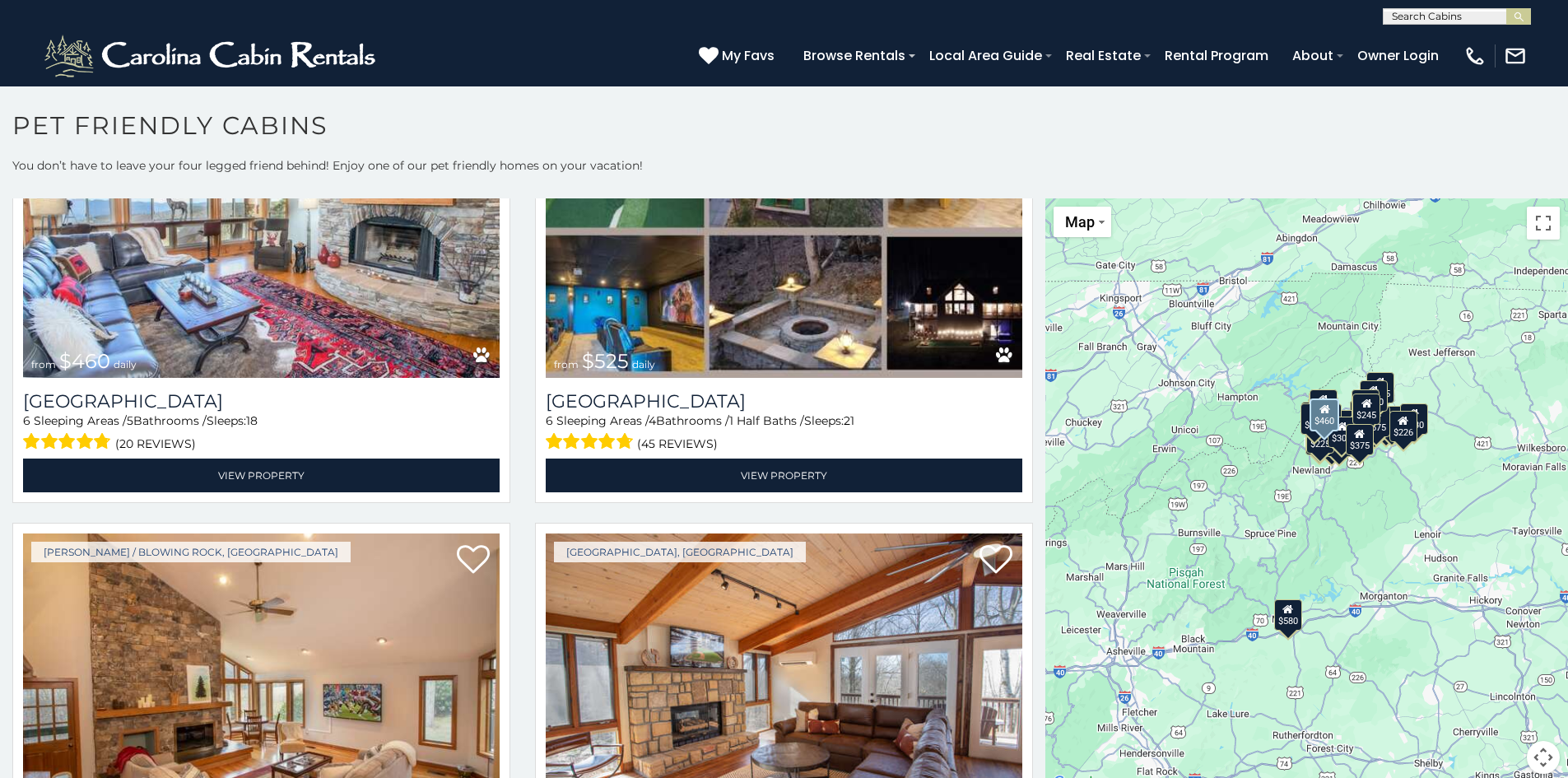
scroll to position [1316, 0]
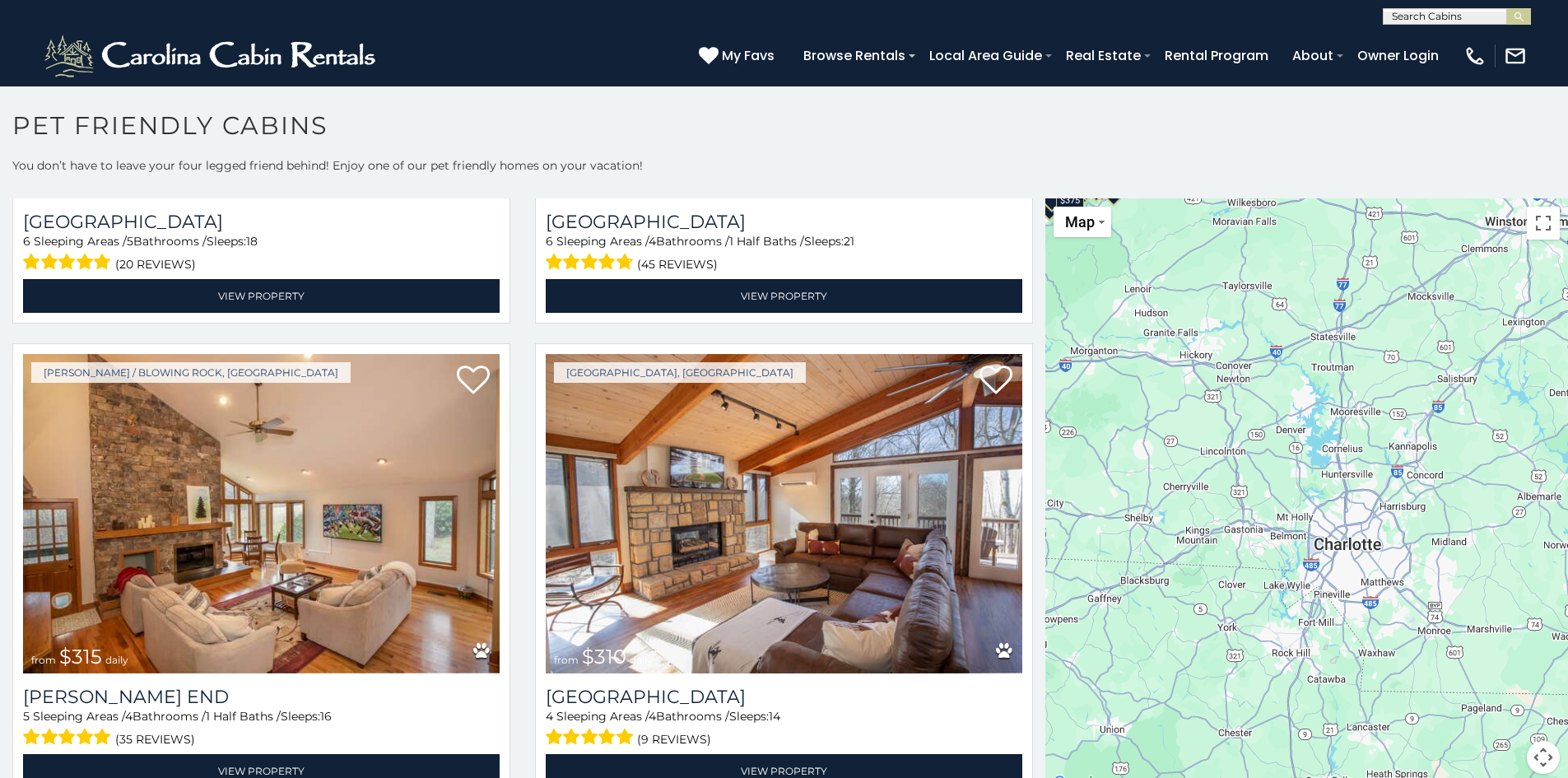
drag, startPoint x: 1384, startPoint y: 545, endPoint x: 1092, endPoint y: 296, distance: 383.8
click at [1092, 296] on div "$580 $375 $325 $451 $460 $525 $315 $310 $315 $330 $395 $355 $650 $380 $675 $930…" at bounding box center [1307, 495] width 523 height 595
